Goal: Information Seeking & Learning: Learn about a topic

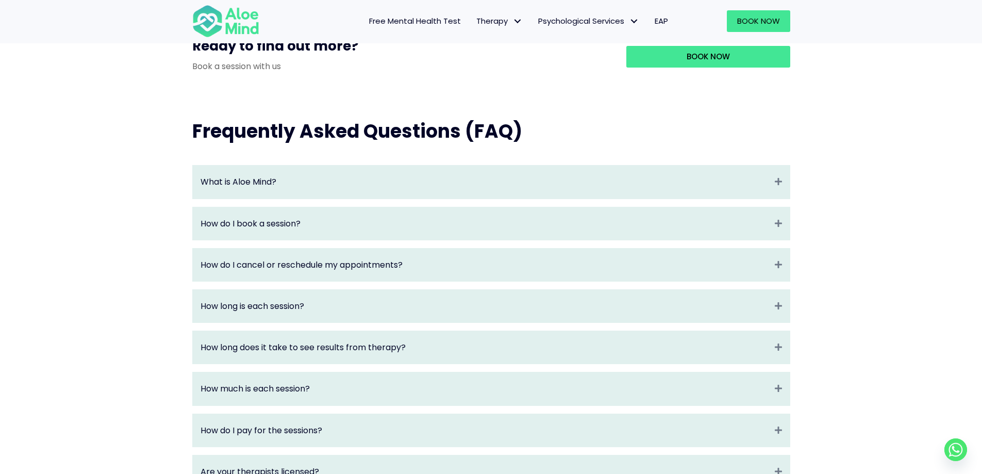
scroll to position [1083, 0]
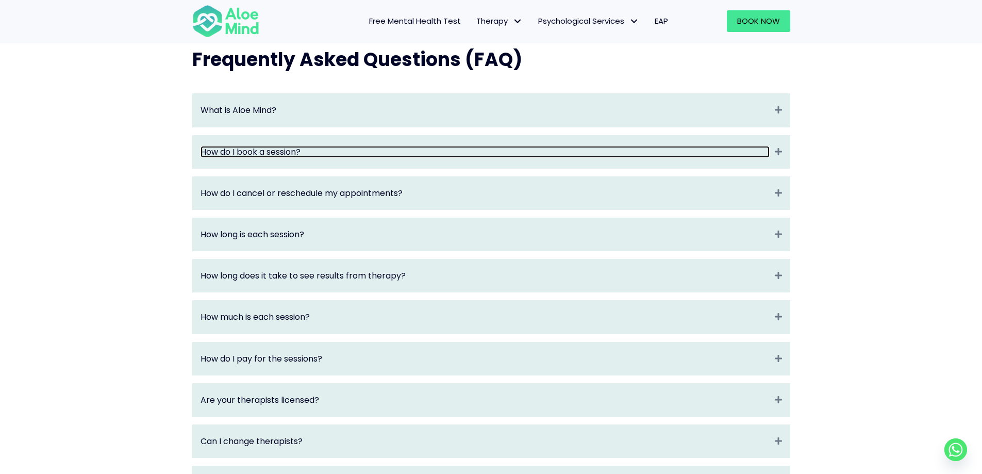
click at [531, 157] on link "How do I book a session?" at bounding box center [485, 152] width 569 height 12
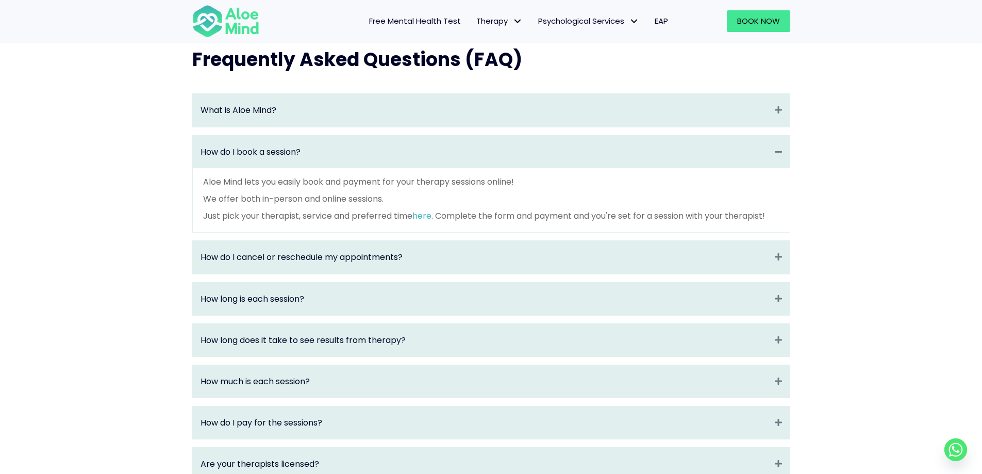
click at [522, 168] on div "How do I book a session? Collapse" at bounding box center [491, 152] width 597 height 32
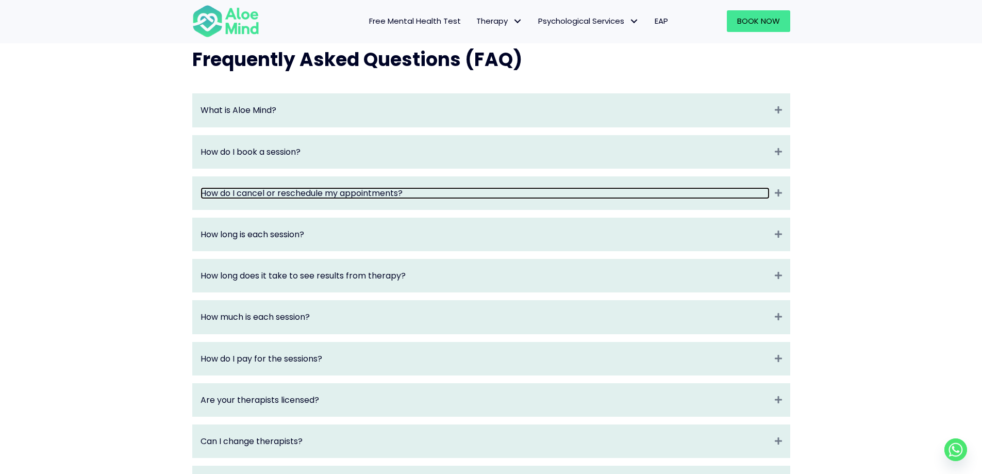
click at [523, 199] on link "How do I cancel or reschedule my appointments?" at bounding box center [485, 193] width 569 height 12
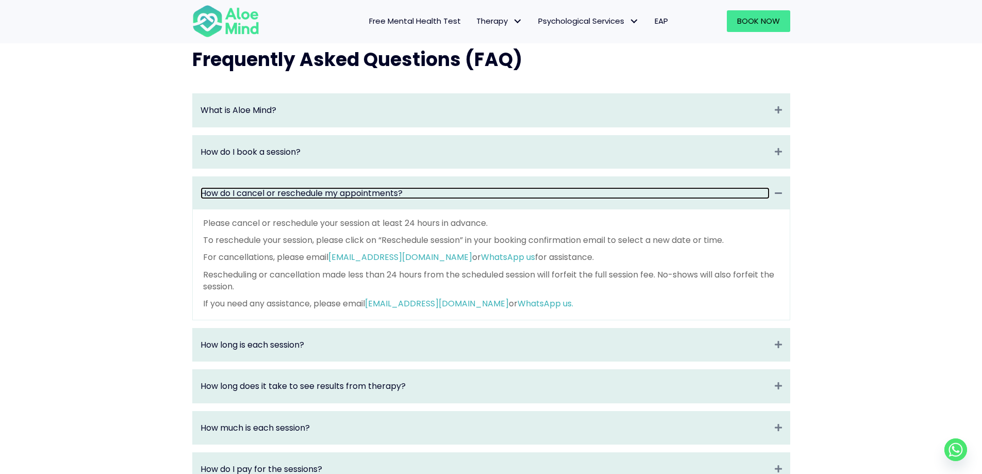
click at [522, 199] on link "How do I cancel or reschedule my appointments?" at bounding box center [485, 193] width 569 height 12
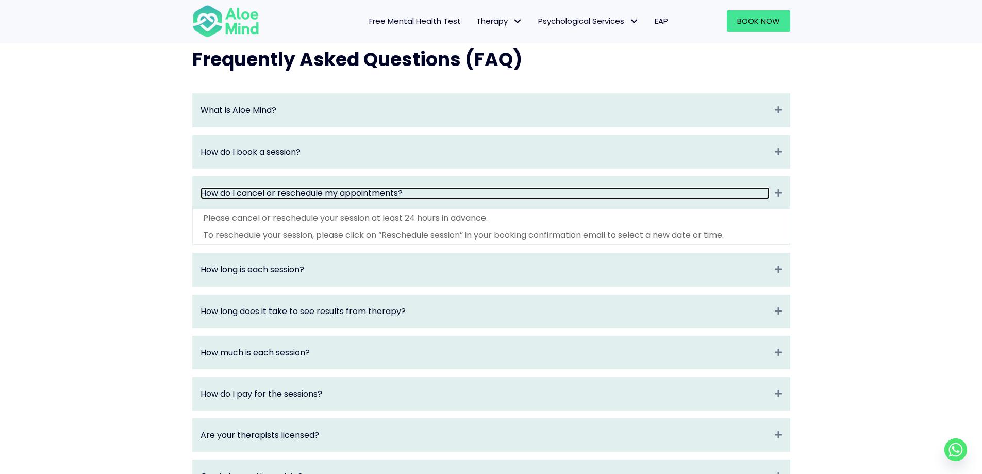
click at [522, 199] on link "How do I cancel or reschedule my appointments?" at bounding box center [485, 193] width 569 height 12
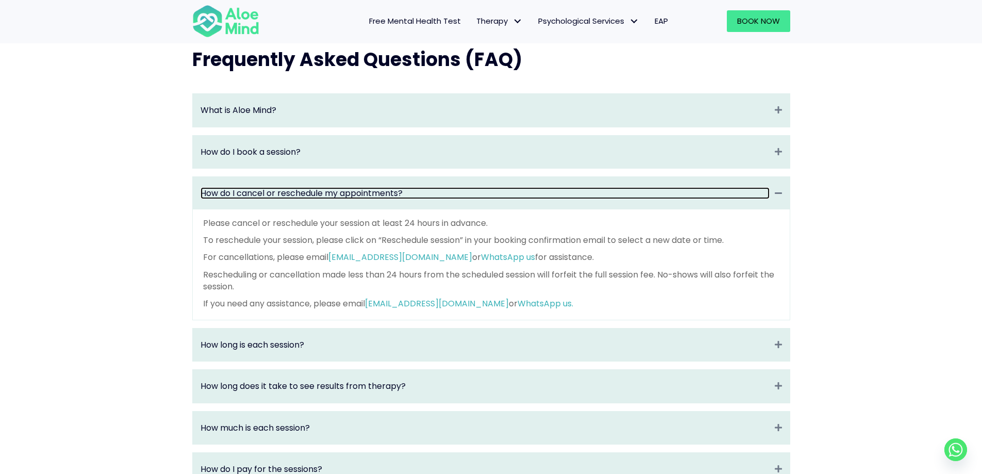
click at [522, 199] on link "How do I cancel or reschedule my appointments?" at bounding box center [485, 193] width 569 height 12
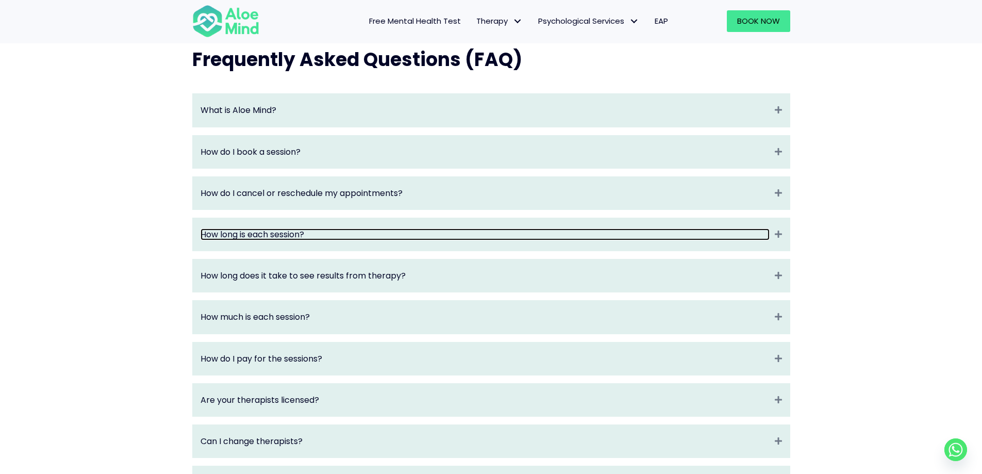
click at [507, 240] on link "How long is each session?" at bounding box center [485, 234] width 569 height 12
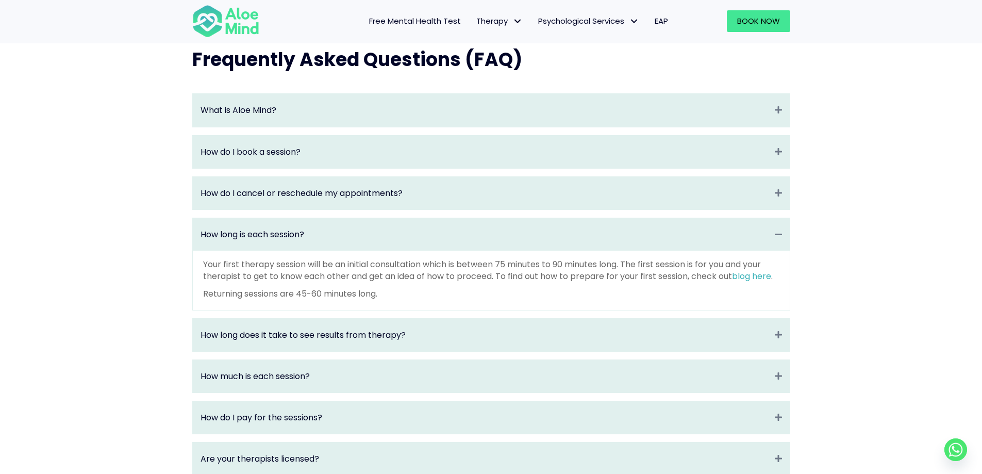
click at [505, 238] on div "How long is each session? Collapse" at bounding box center [491, 234] width 597 height 32
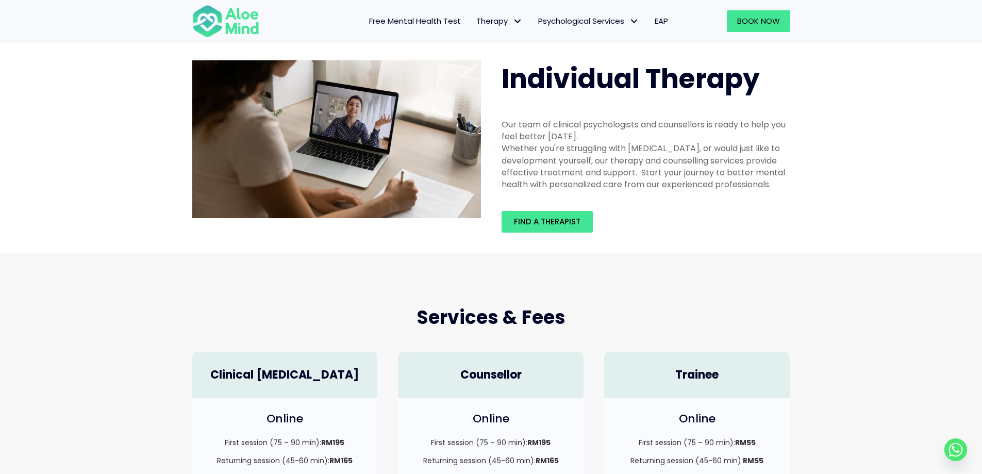
scroll to position [0, 0]
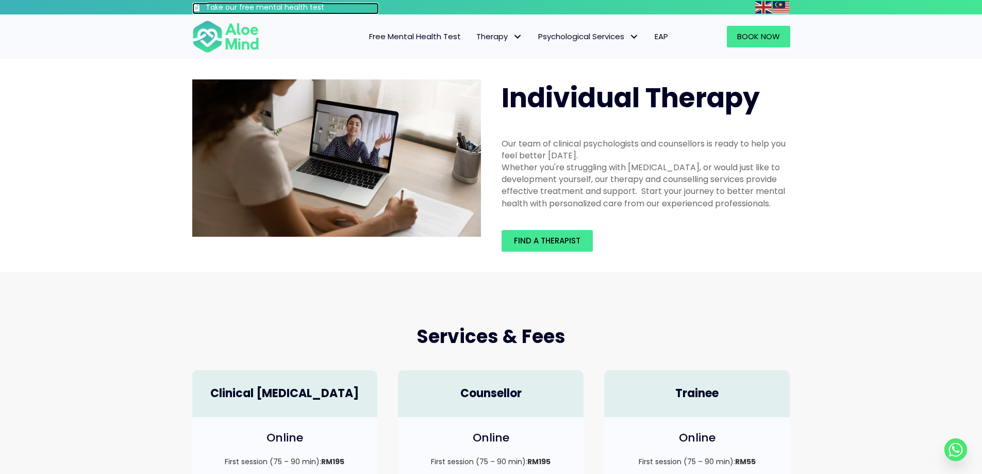
click at [283, 5] on h3 "Take our free mental health test" at bounding box center [293, 8] width 174 height 10
